Goal: Task Accomplishment & Management: Manage account settings

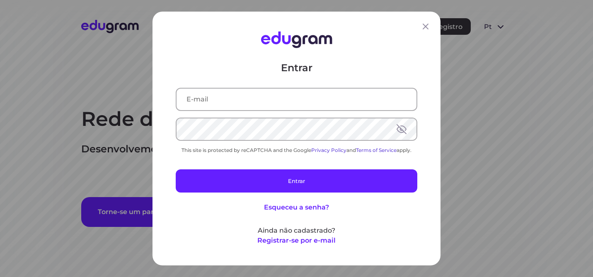
type input "[PERSON_NAME][EMAIL_ADDRESS][DOMAIN_NAME]"
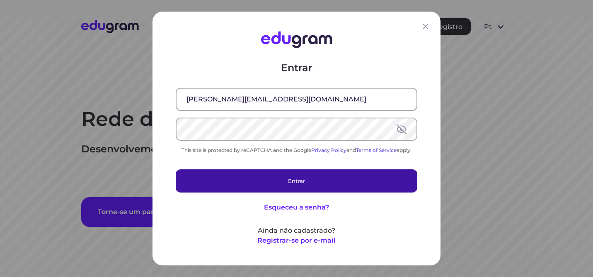
click at [288, 187] on button "Entrar" at bounding box center [297, 180] width 242 height 23
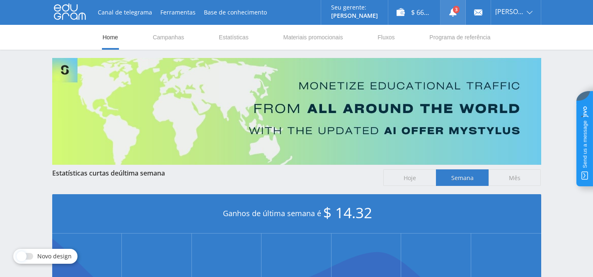
click at [450, 15] on use at bounding box center [452, 12] width 7 height 8
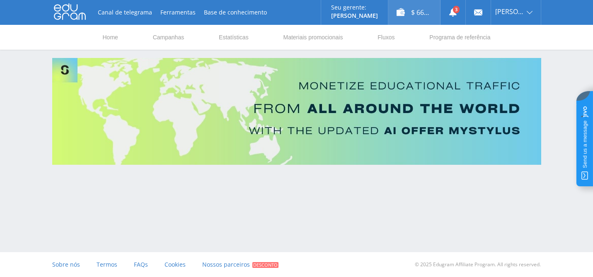
click at [427, 14] on div "$ 66.71" at bounding box center [414, 12] width 52 height 25
